Goal: Communication & Community: Answer question/provide support

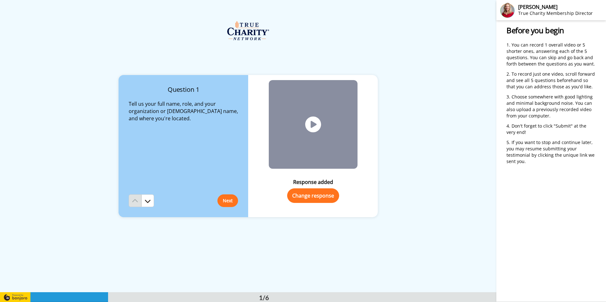
click at [315, 197] on button "Change response" at bounding box center [313, 195] width 52 height 15
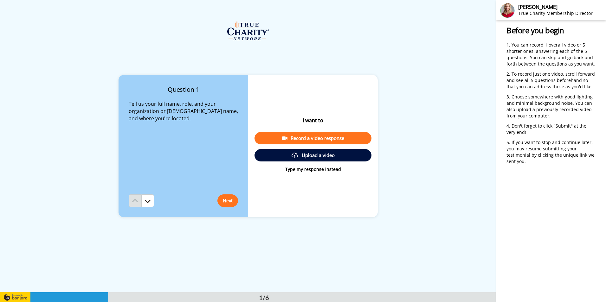
click at [301, 140] on div "Record a video response" at bounding box center [312, 138] width 107 height 7
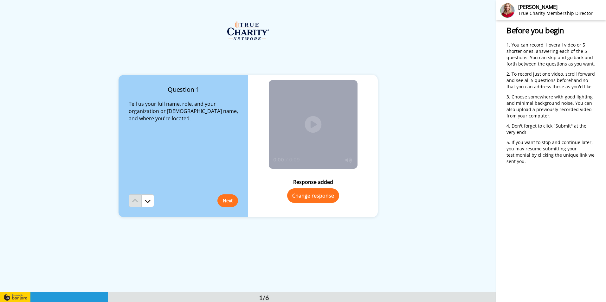
click at [312, 123] on icon "Play/Pause" at bounding box center [312, 125] width 17 height 30
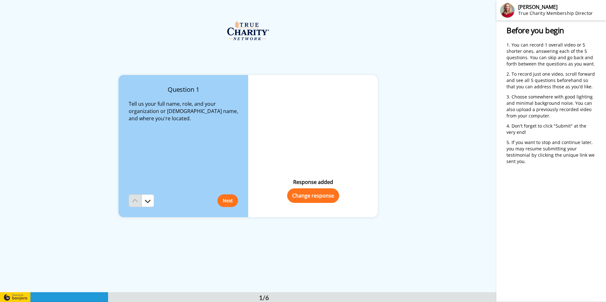
click at [311, 200] on button "Change response" at bounding box center [313, 195] width 52 height 15
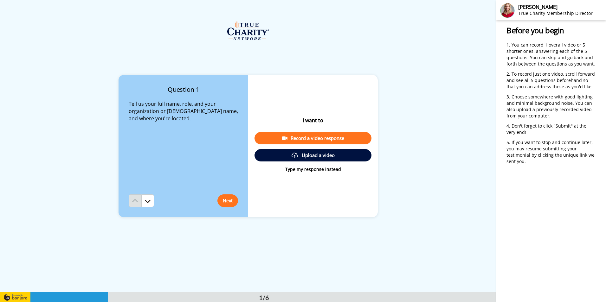
click at [284, 139] on icon at bounding box center [284, 138] width 5 height 5
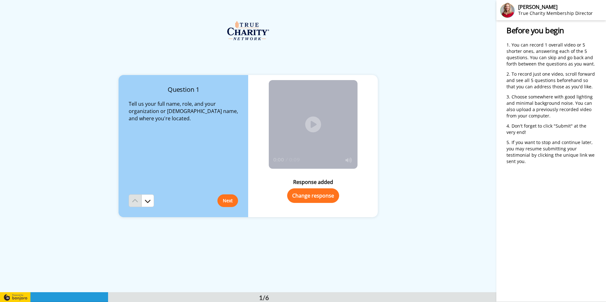
click at [315, 200] on button "Change response" at bounding box center [313, 195] width 52 height 15
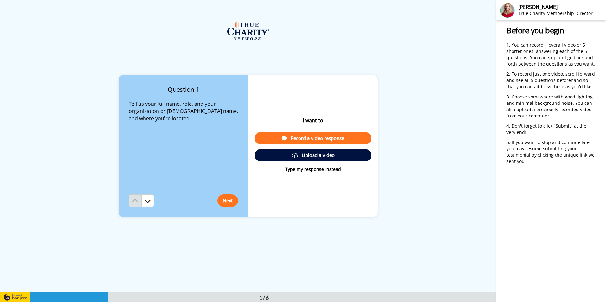
click at [308, 137] on div "Record a video response" at bounding box center [312, 138] width 107 height 7
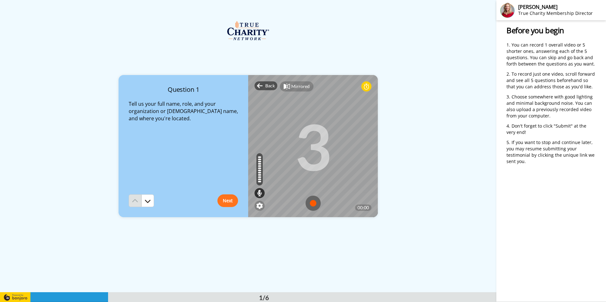
click at [311, 205] on img at bounding box center [312, 203] width 15 height 15
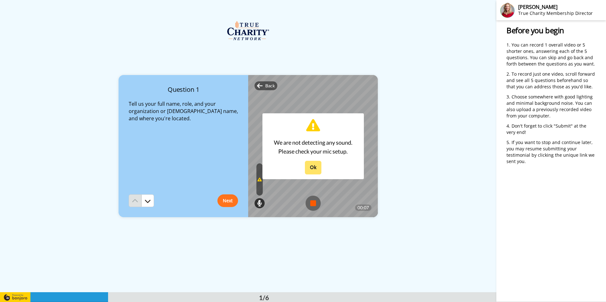
click at [317, 164] on button "Ok" at bounding box center [313, 168] width 16 height 14
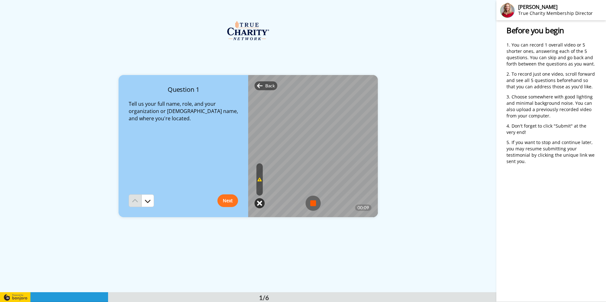
click at [257, 204] on icon at bounding box center [259, 203] width 5 height 6
click at [308, 204] on img at bounding box center [312, 203] width 15 height 15
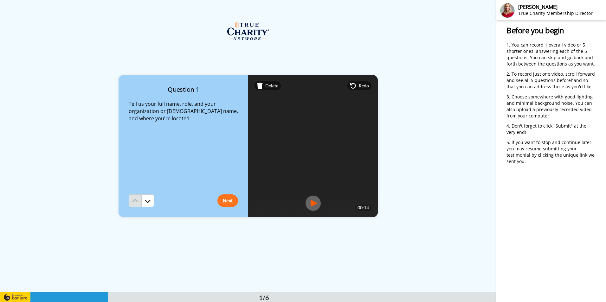
click at [307, 205] on img at bounding box center [312, 203] width 15 height 15
click at [271, 85] on span "Delete" at bounding box center [271, 86] width 13 height 6
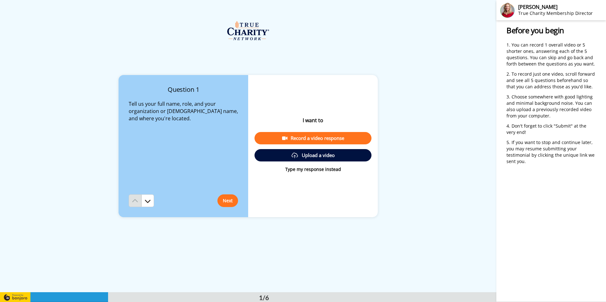
click at [293, 169] on p "Type my response instead" at bounding box center [313, 169] width 56 height 6
